Goal: Task Accomplishment & Management: Complete application form

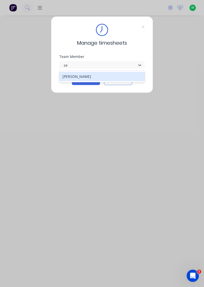
click at [67, 78] on div "[PERSON_NAME]" at bounding box center [102, 76] width 86 height 9
type input "se"
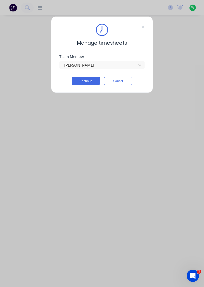
click at [80, 81] on button "Continue" at bounding box center [86, 81] width 28 height 8
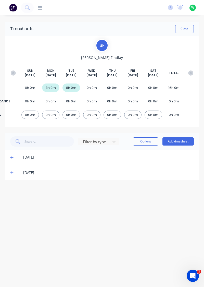
click at [52, 88] on div "8h 0m" at bounding box center [51, 87] width 18 height 8
click at [12, 157] on icon at bounding box center [11, 157] width 3 height 3
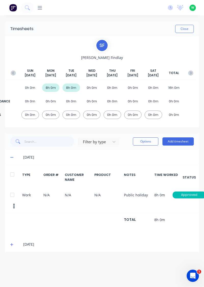
click at [69, 91] on div "8h 0m" at bounding box center [72, 87] width 18 height 8
click at [11, 156] on icon at bounding box center [11, 157] width 3 height 4
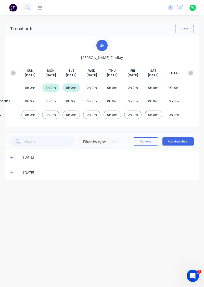
click at [12, 172] on icon at bounding box center [11, 172] width 3 height 3
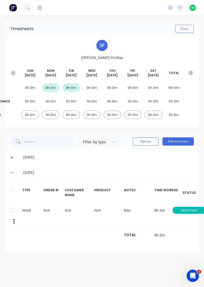
click at [8, 167] on div "[DATE]" at bounding box center [102, 172] width 194 height 15
click at [12, 173] on icon at bounding box center [11, 173] width 3 height 1
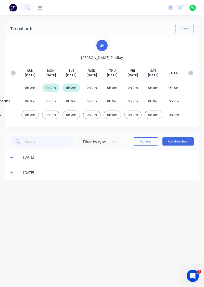
click at [179, 142] on button "Add timesheet" at bounding box center [178, 141] width 31 height 8
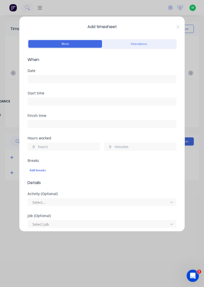
click at [51, 80] on input at bounding box center [102, 79] width 149 height 8
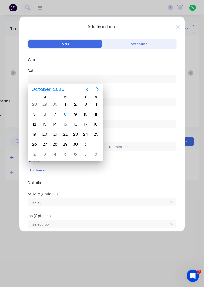
click at [66, 115] on div "8" at bounding box center [66, 115] width 8 height 8
type input "[DATE]"
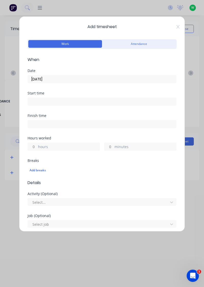
click at [31, 146] on input "hours" at bounding box center [32, 147] width 9 height 8
type input "8"
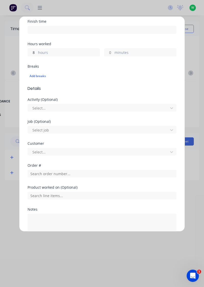
scroll to position [98, 0]
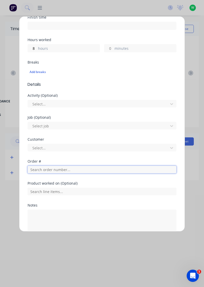
click at [60, 167] on input "text" at bounding box center [102, 170] width 149 height 8
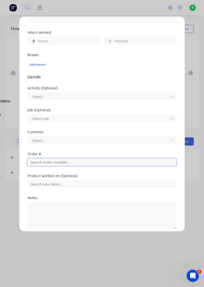
scroll to position [126, 0]
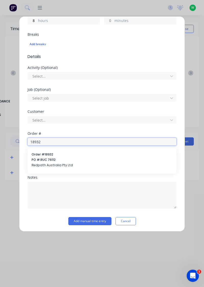
type input "18932"
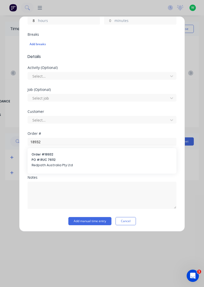
click at [83, 159] on span "PO #: RUC 76112" at bounding box center [102, 159] width 141 height 5
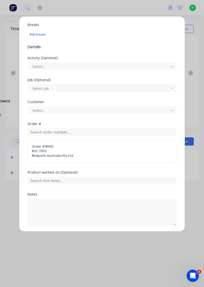
scroll to position [152, 0]
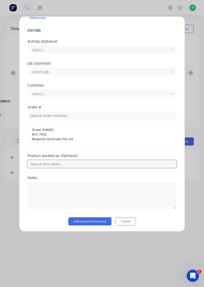
click at [79, 164] on input "text" at bounding box center [102, 164] width 149 height 8
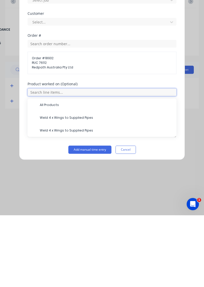
scroll to position [136, 0]
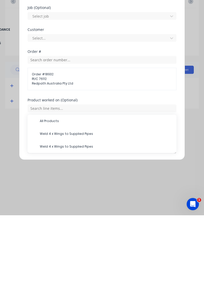
click at [55, 193] on span "All Products" at bounding box center [106, 192] width 133 height 5
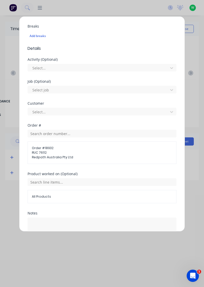
scroll to position [154, 0]
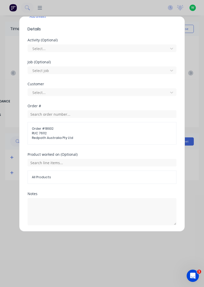
click at [94, 238] on button "Add manual time entry" at bounding box center [89, 237] width 43 height 8
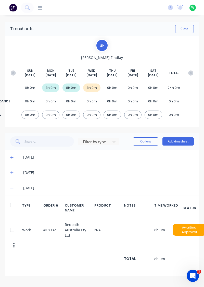
click at [10, 188] on icon at bounding box center [11, 188] width 3 height 1
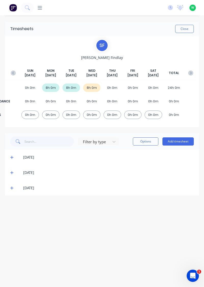
click at [184, 28] on button "Close" at bounding box center [184, 29] width 19 height 8
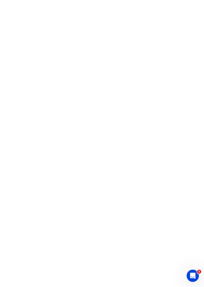
click at [56, 0] on html "1" at bounding box center [102, 0] width 204 height 0
click at [58, 0] on html "1" at bounding box center [102, 0] width 204 height 0
click at [71, 0] on html "1" at bounding box center [102, 0] width 204 height 0
click at [70, 0] on html "1" at bounding box center [102, 0] width 204 height 0
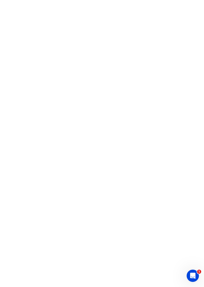
click at [72, 0] on html "1" at bounding box center [102, 0] width 204 height 0
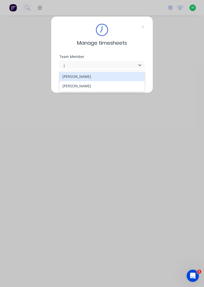
click at [102, 79] on div "[PERSON_NAME]" at bounding box center [102, 76] width 86 height 9
type input "j"
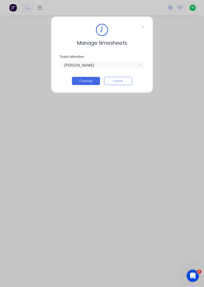
click at [90, 82] on button "Continue" at bounding box center [86, 81] width 28 height 8
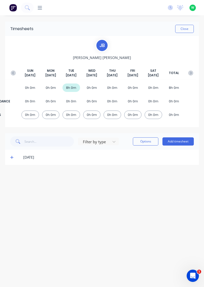
click at [176, 142] on button "Add timesheet" at bounding box center [178, 141] width 31 height 8
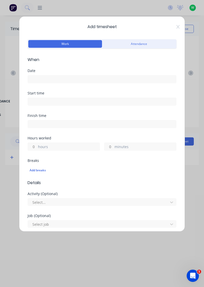
click at [69, 80] on input at bounding box center [102, 79] width 149 height 8
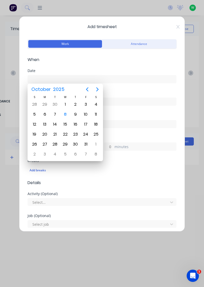
click at [65, 114] on div "8" at bounding box center [66, 115] width 8 height 8
type input "[DATE]"
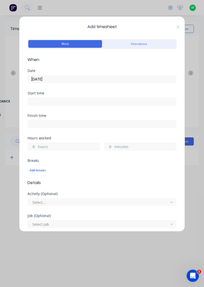
click at [63, 145] on label "hours" at bounding box center [69, 147] width 62 height 6
click at [37, 145] on input "hours" at bounding box center [32, 147] width 9 height 8
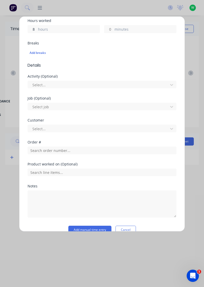
scroll to position [126, 0]
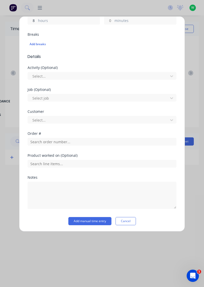
type input "8"
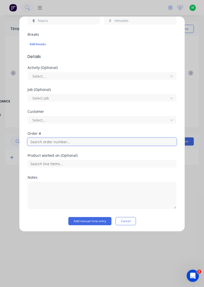
click at [70, 142] on input "text" at bounding box center [102, 142] width 149 height 8
type input "17943"
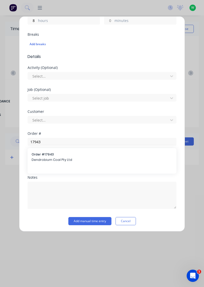
click at [78, 161] on span "Dendrobium Coal Pty Ltd" at bounding box center [102, 159] width 141 height 5
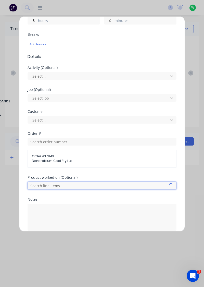
click at [82, 185] on input "text" at bounding box center [102, 186] width 149 height 8
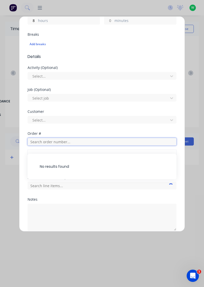
click at [71, 142] on input "text" at bounding box center [102, 142] width 149 height 8
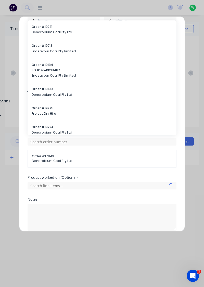
click at [69, 159] on span "Dendrobium Coal Pty Ltd" at bounding box center [102, 161] width 140 height 5
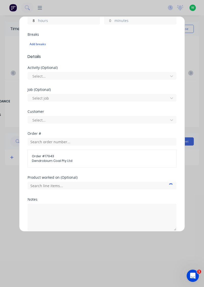
click at [74, 160] on span "Dendrobium Coal Pty Ltd" at bounding box center [102, 161] width 140 height 5
click at [67, 178] on div "Product worked on (Optional)" at bounding box center [102, 178] width 149 height 4
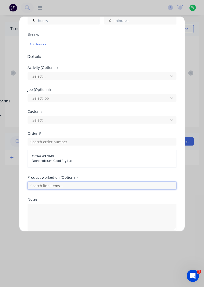
click at [60, 186] on input "text" at bounding box center [102, 186] width 149 height 8
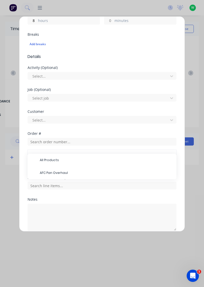
click at [62, 173] on span "AFC Pan Overhaul" at bounding box center [106, 173] width 133 height 5
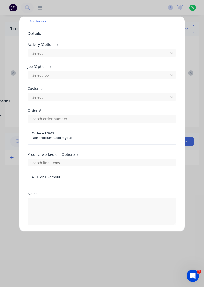
scroll to position [165, 0]
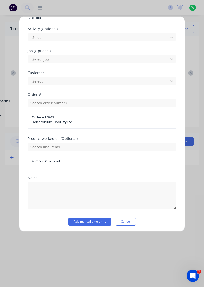
click at [87, 221] on button "Add manual time entry" at bounding box center [89, 221] width 43 height 8
